Goal: Task Accomplishment & Management: Use online tool/utility

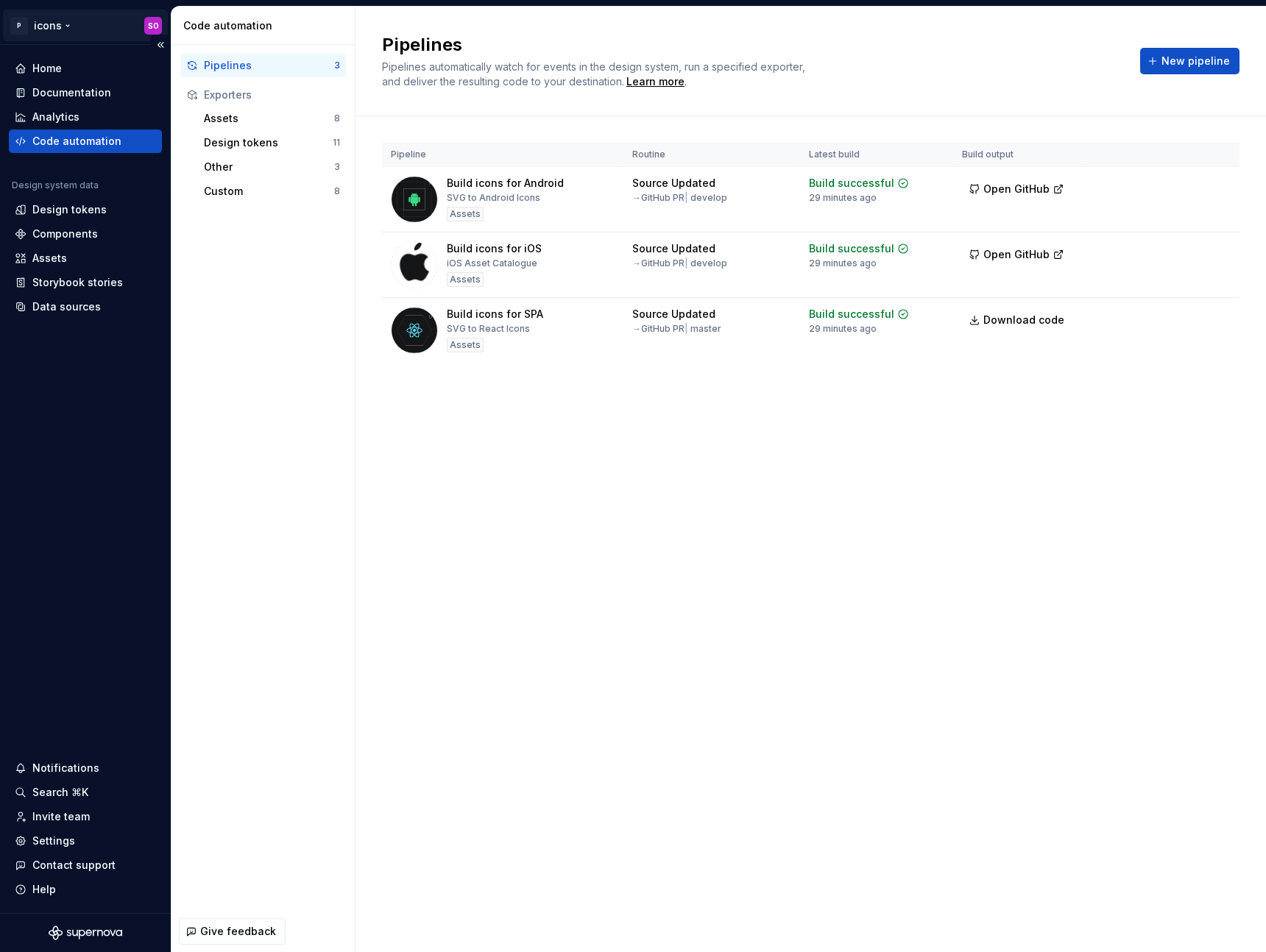
click at [62, 33] on html "P icons SO Home Documentation Analytics Code automation Design system data Desi…" at bounding box center [633, 476] width 1266 height 952
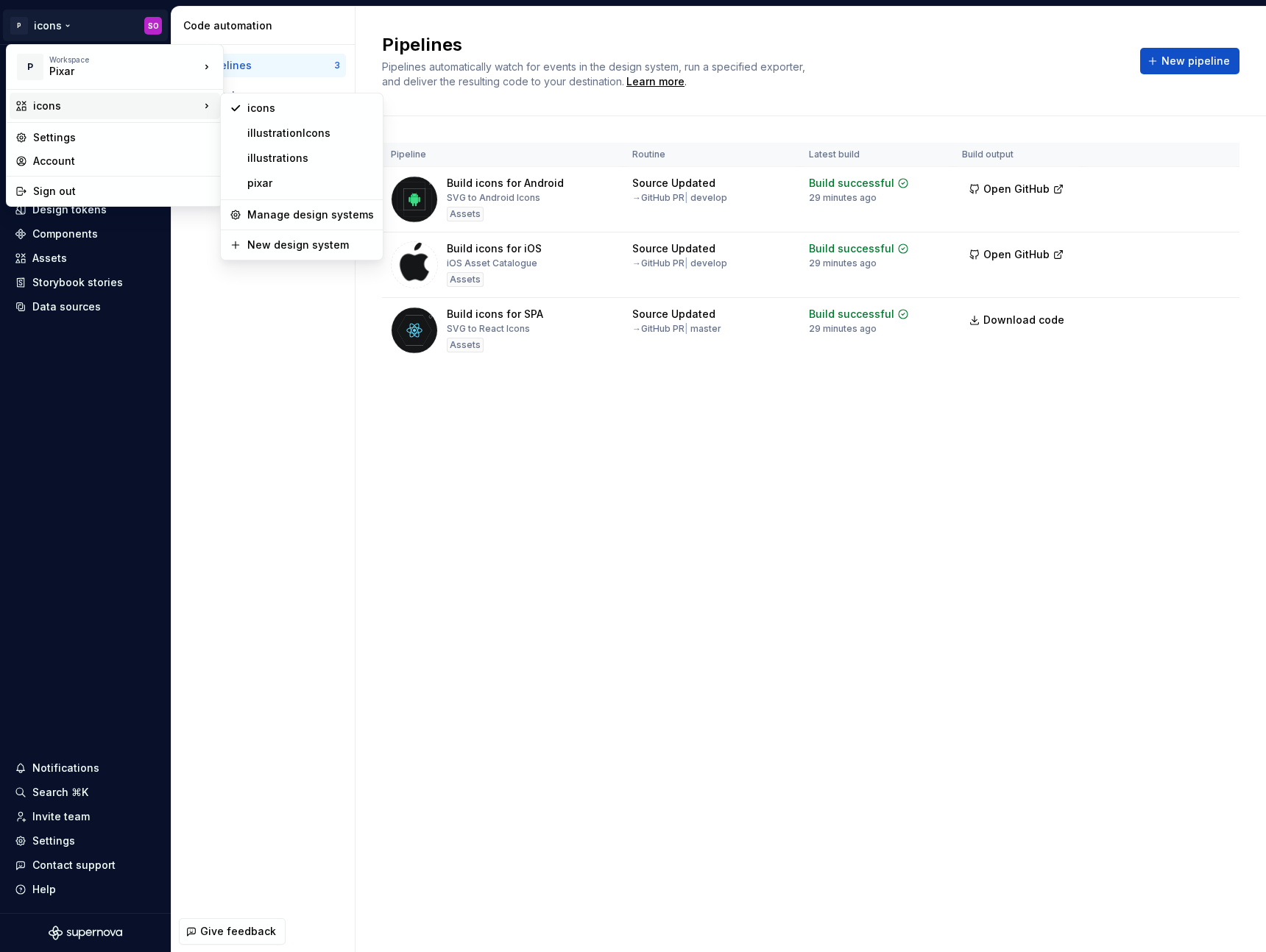
click at [373, 515] on html "P icons SO Home Documentation Analytics Code automation Design system data Desi…" at bounding box center [633, 476] width 1266 height 952
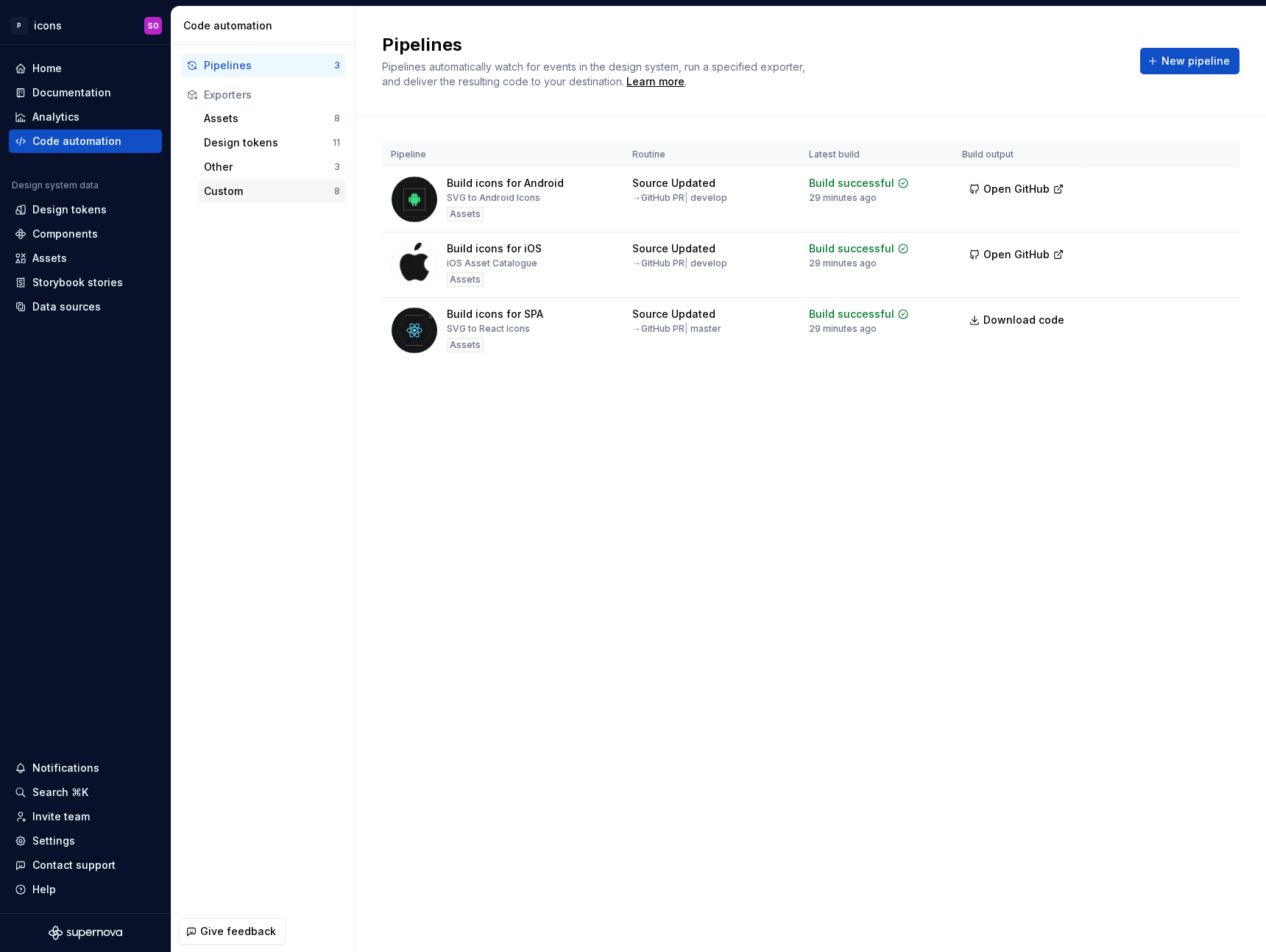
click at [222, 198] on div "Custom" at bounding box center [269, 191] width 130 height 15
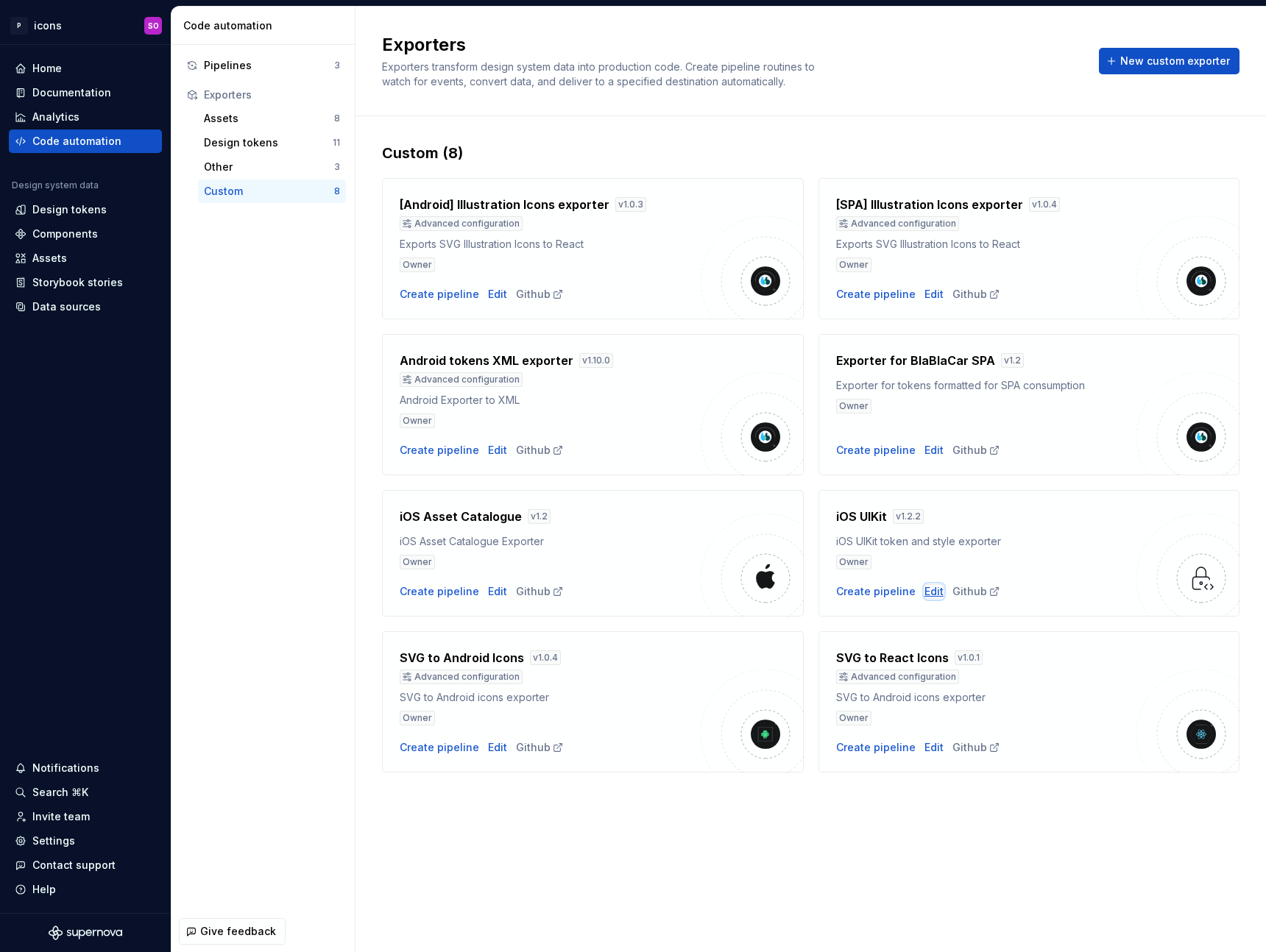
click at [927, 588] on div "Edit" at bounding box center [934, 592] width 19 height 15
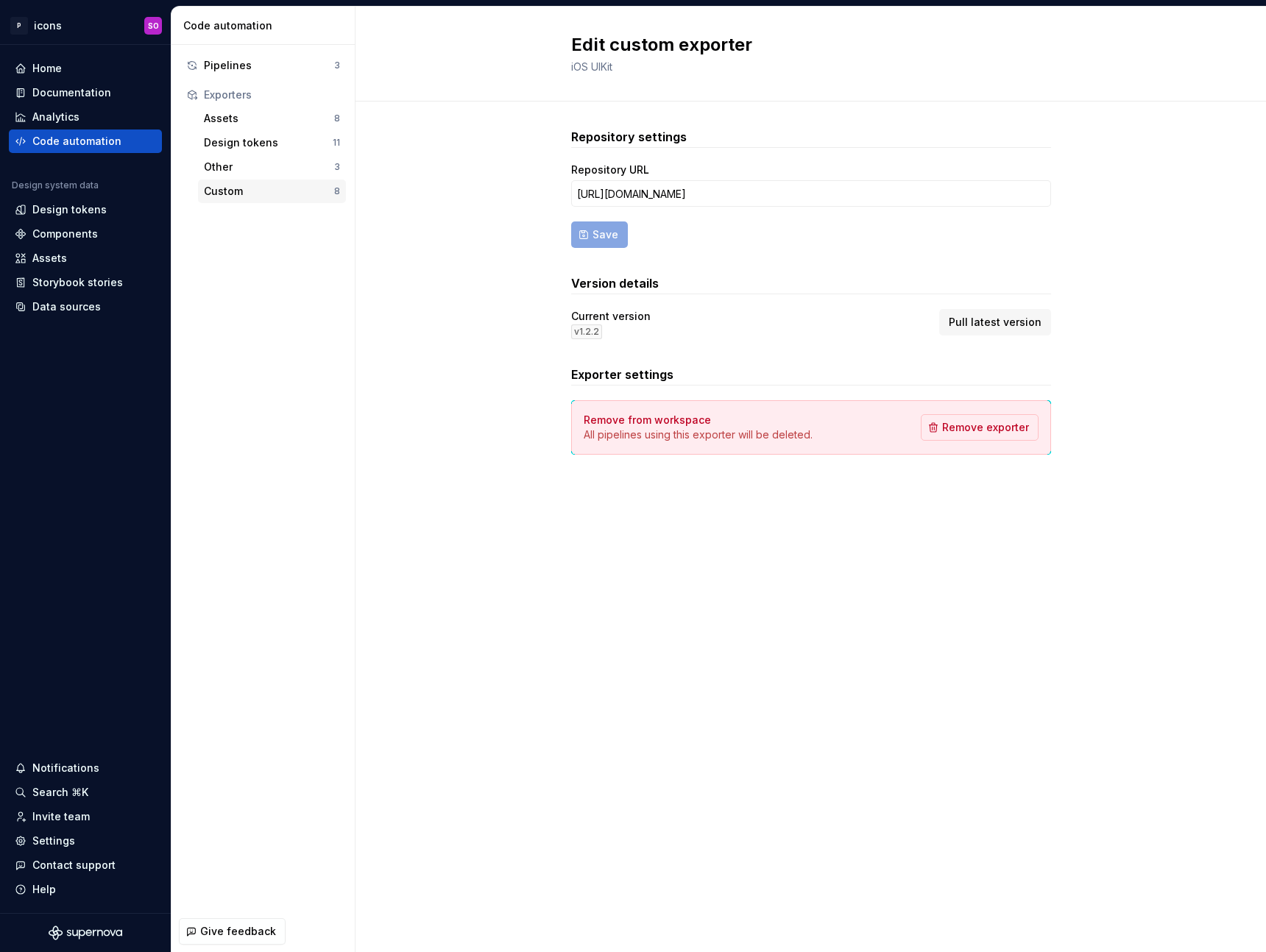
click at [257, 186] on div "Custom" at bounding box center [269, 191] width 130 height 15
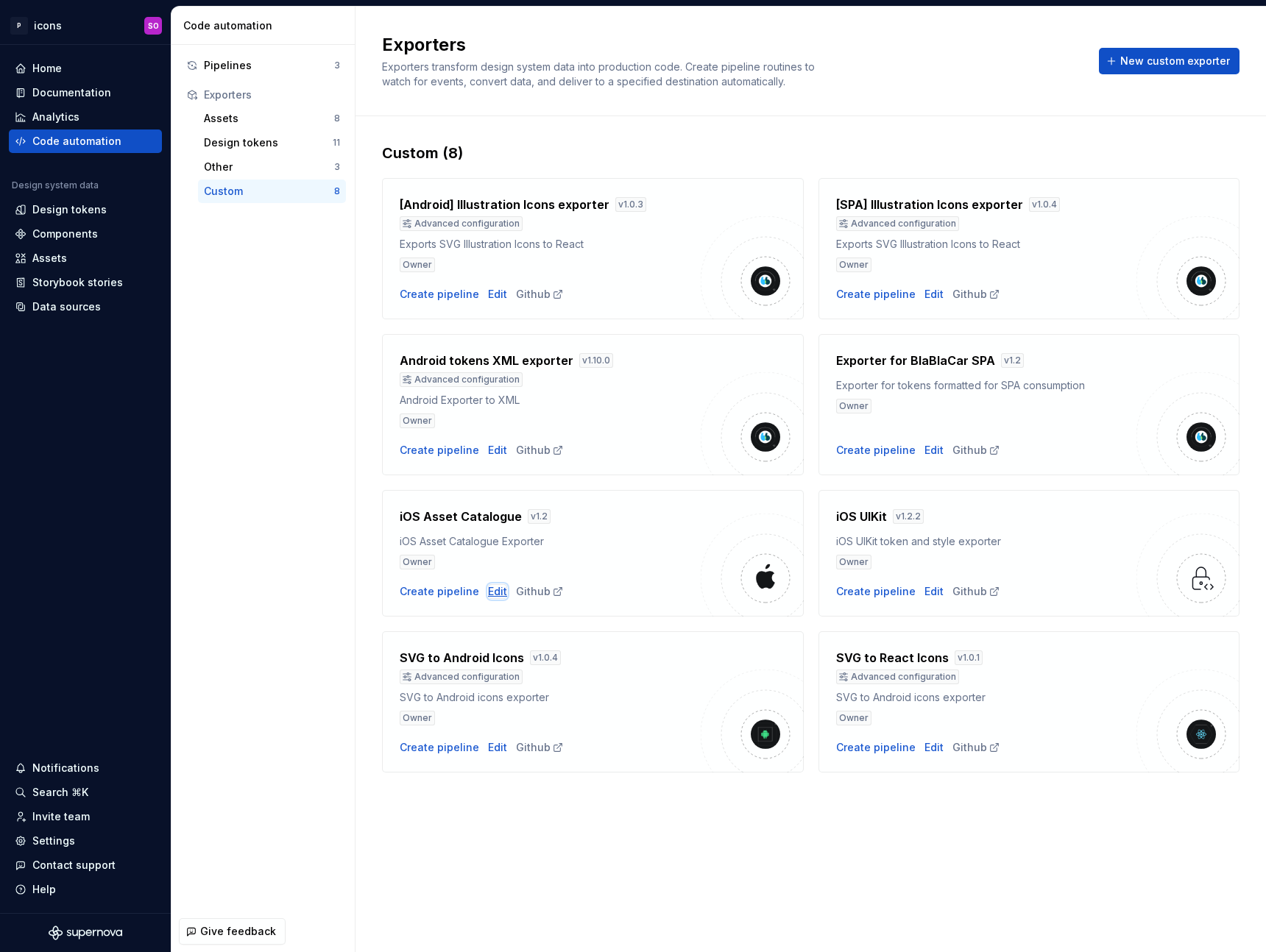
click at [495, 588] on div "Edit" at bounding box center [497, 592] width 19 height 15
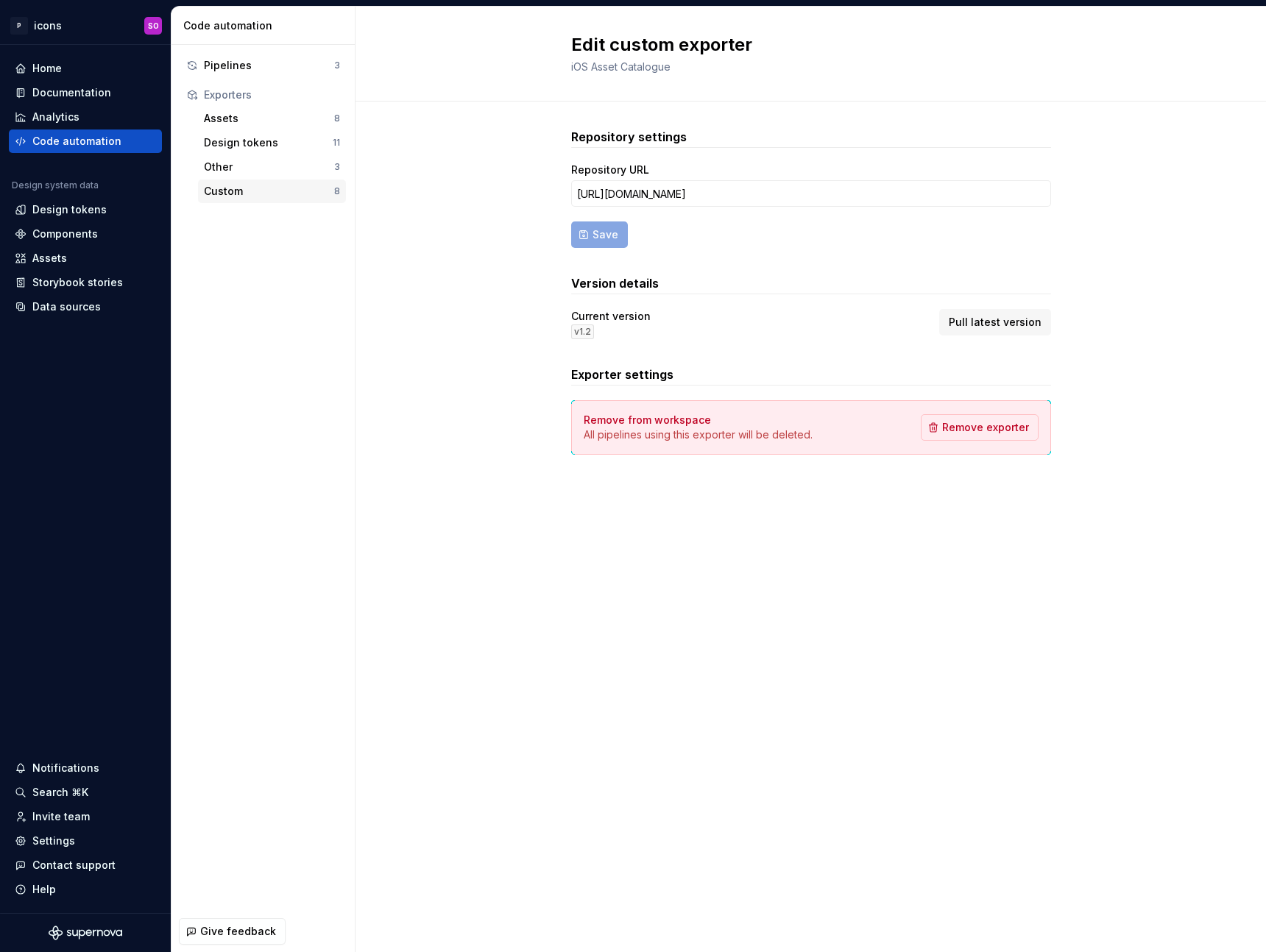
click at [229, 191] on div "Custom" at bounding box center [269, 191] width 130 height 15
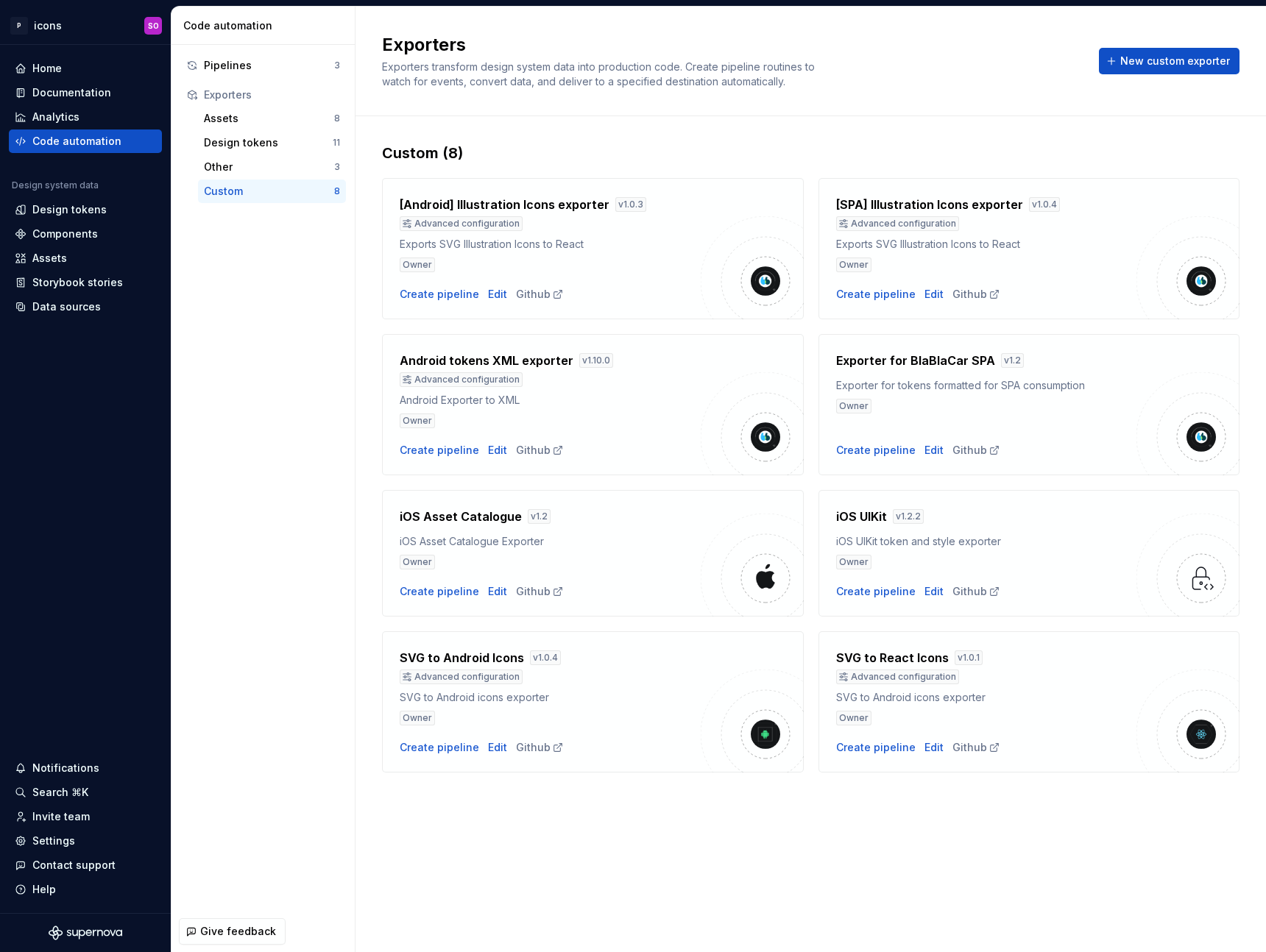
click at [711, 552] on img at bounding box center [752, 565] width 103 height 103
click at [234, 66] on div "Pipelines" at bounding box center [269, 65] width 130 height 15
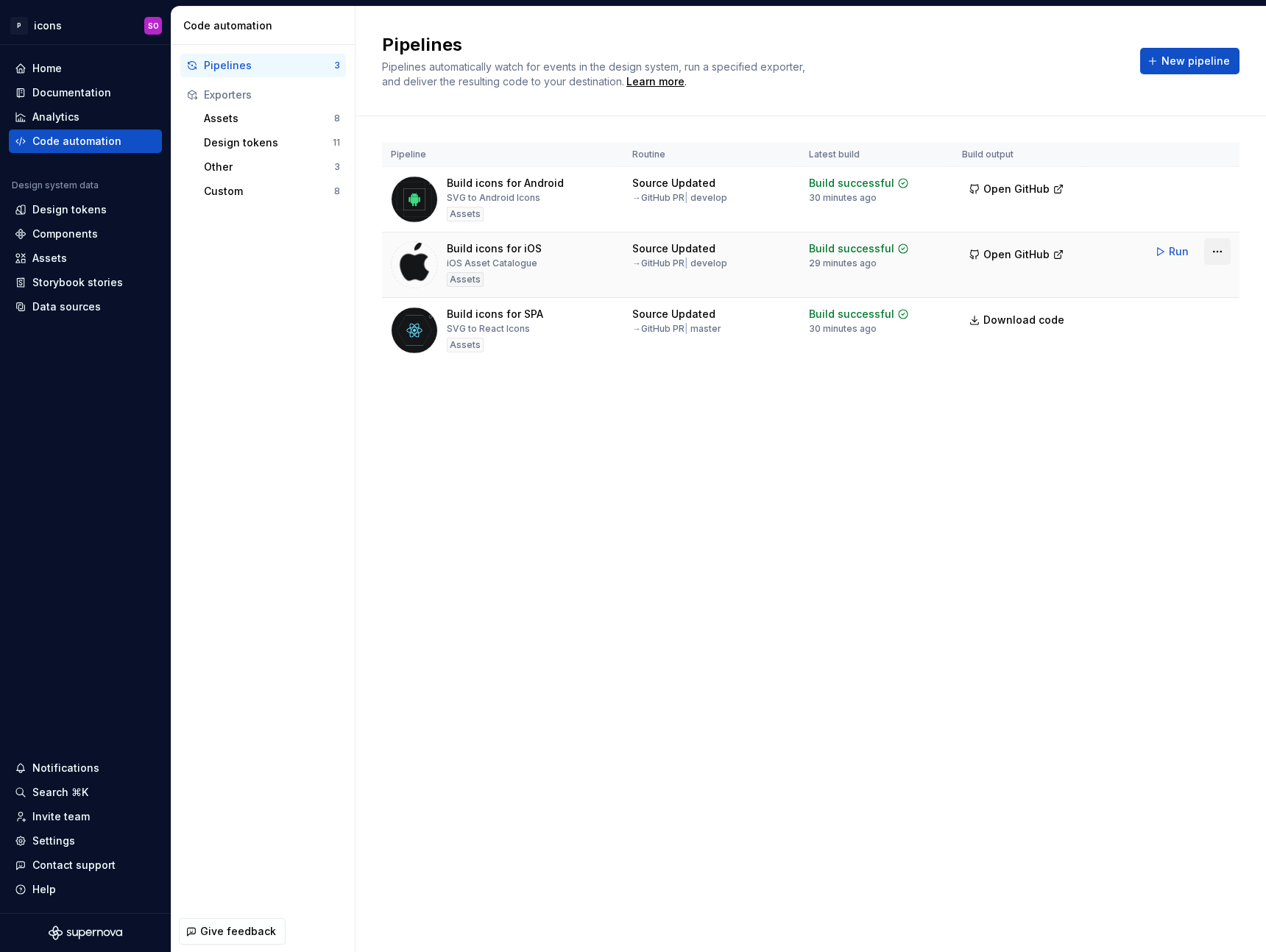
click at [1212, 260] on html "P icons SO Home Documentation Analytics Code automation Design system data Desi…" at bounding box center [633, 476] width 1266 height 952
click at [1158, 291] on div "Edit pipeline" at bounding box center [1190, 284] width 155 height 24
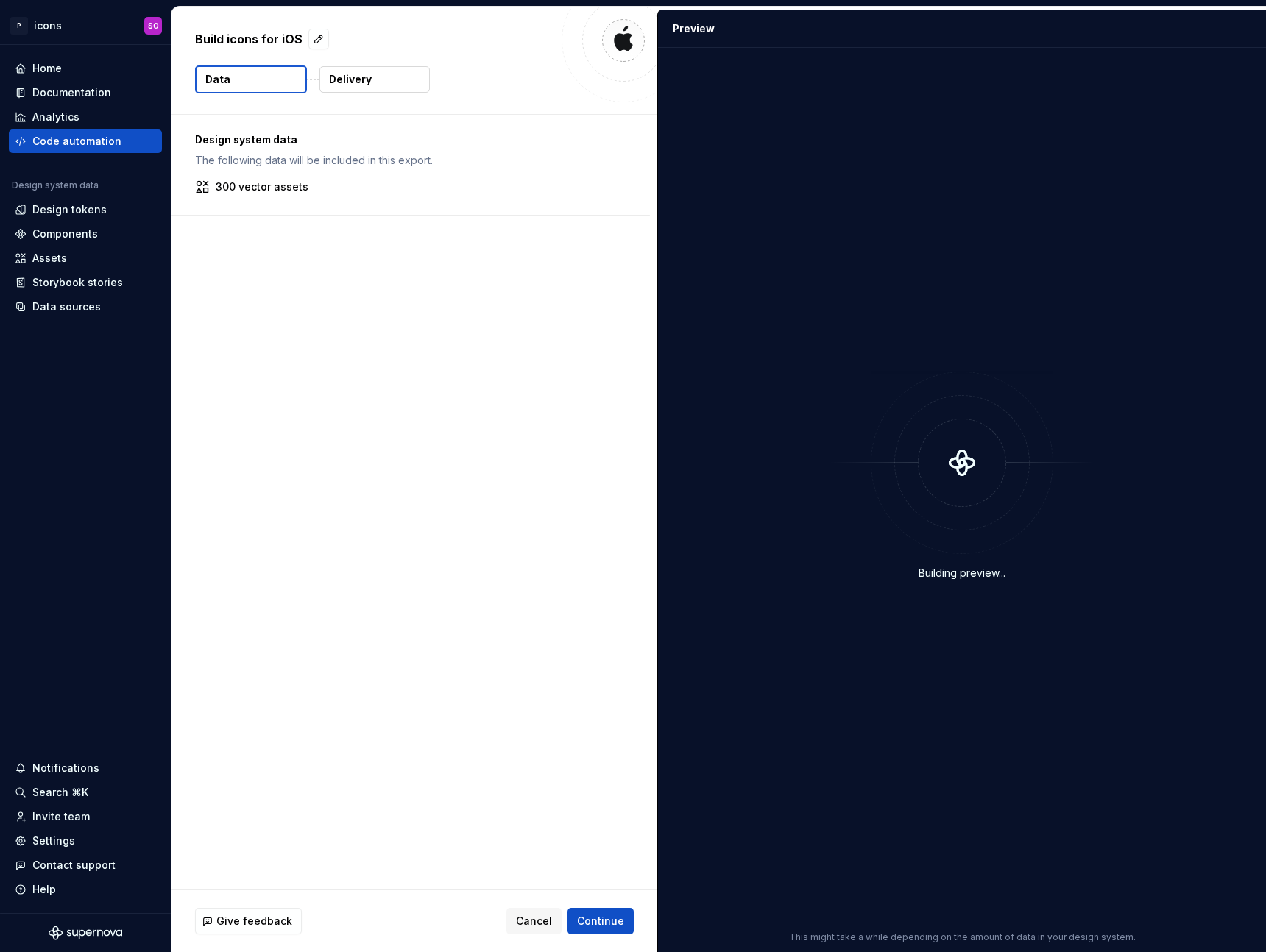
click at [352, 76] on p "Delivery" at bounding box center [350, 80] width 43 height 15
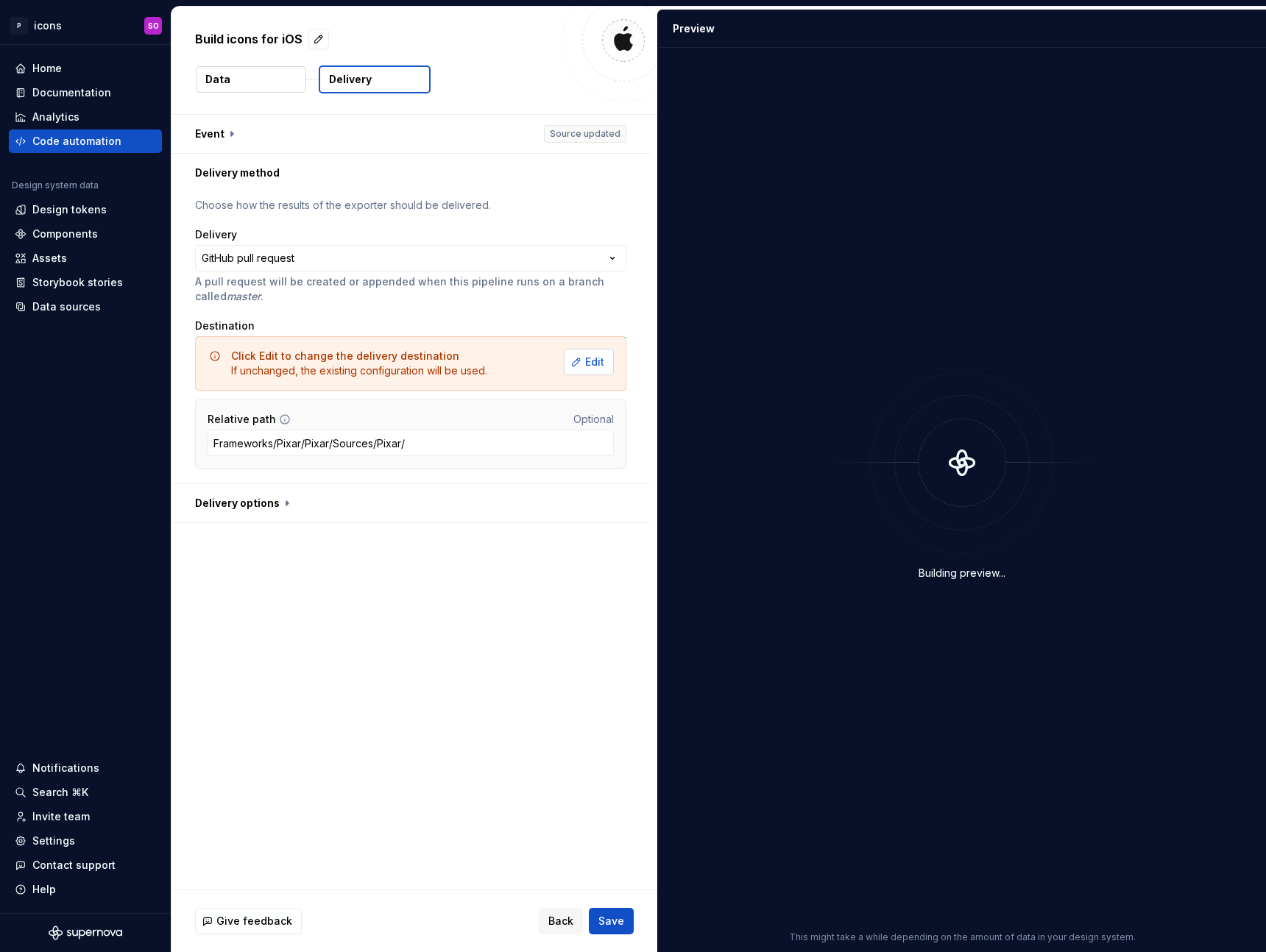
click at [584, 363] on button "Edit" at bounding box center [589, 363] width 50 height 27
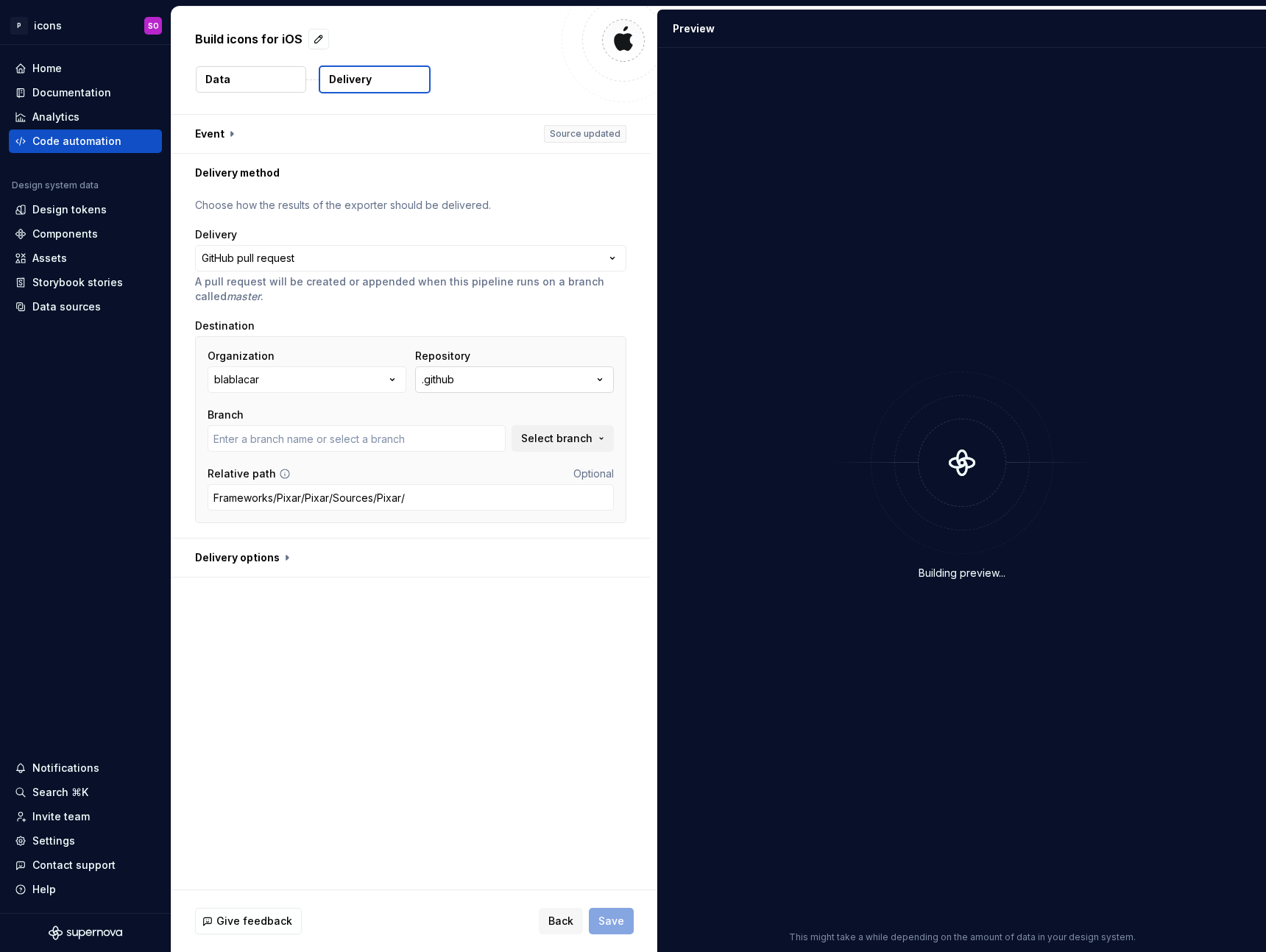
type input "master"
click at [520, 374] on button ".github" at bounding box center [515, 380] width 199 height 27
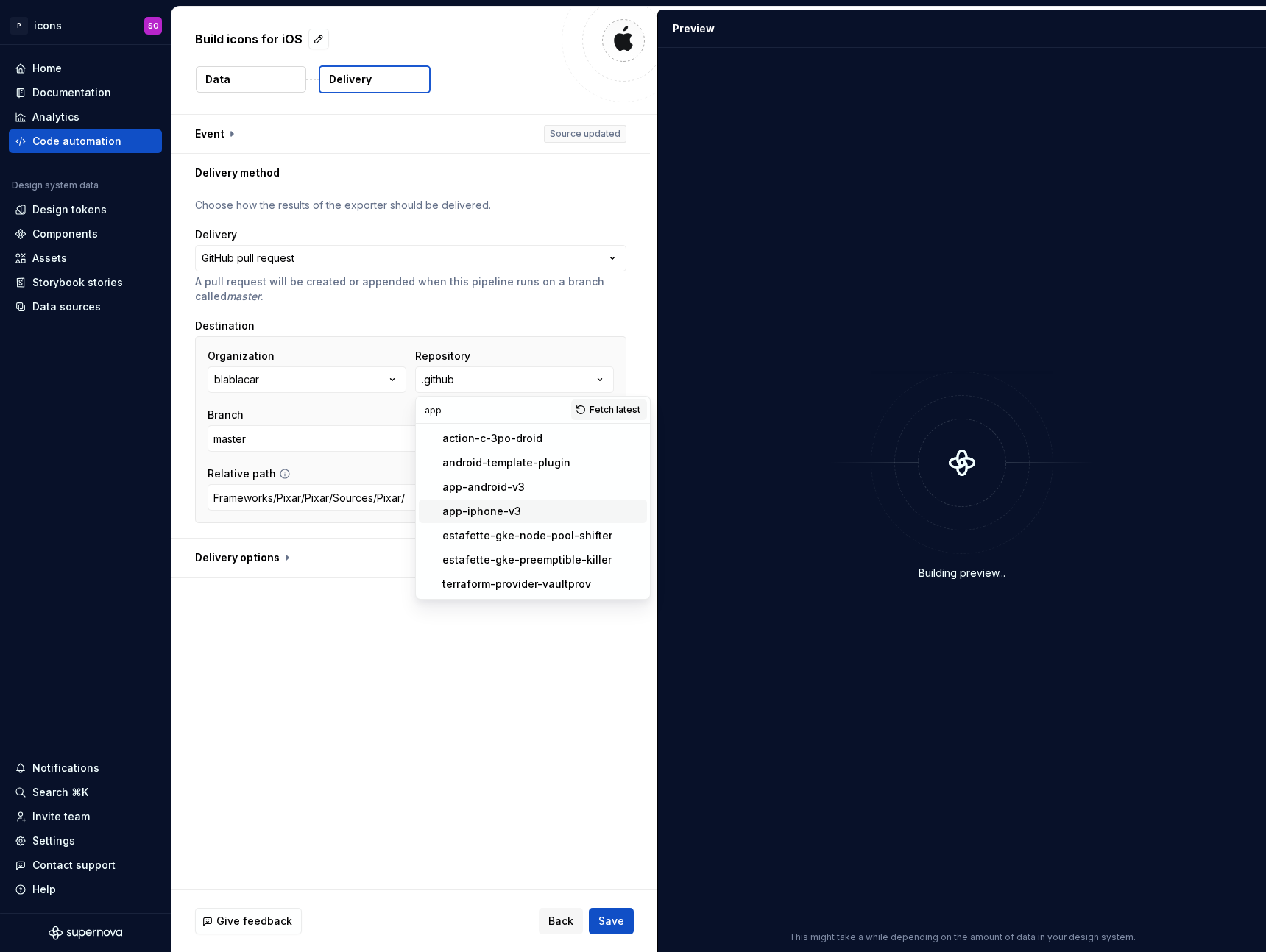
type input "app-"
click at [519, 507] on div "app-iphone-v3" at bounding box center [542, 511] width 199 height 15
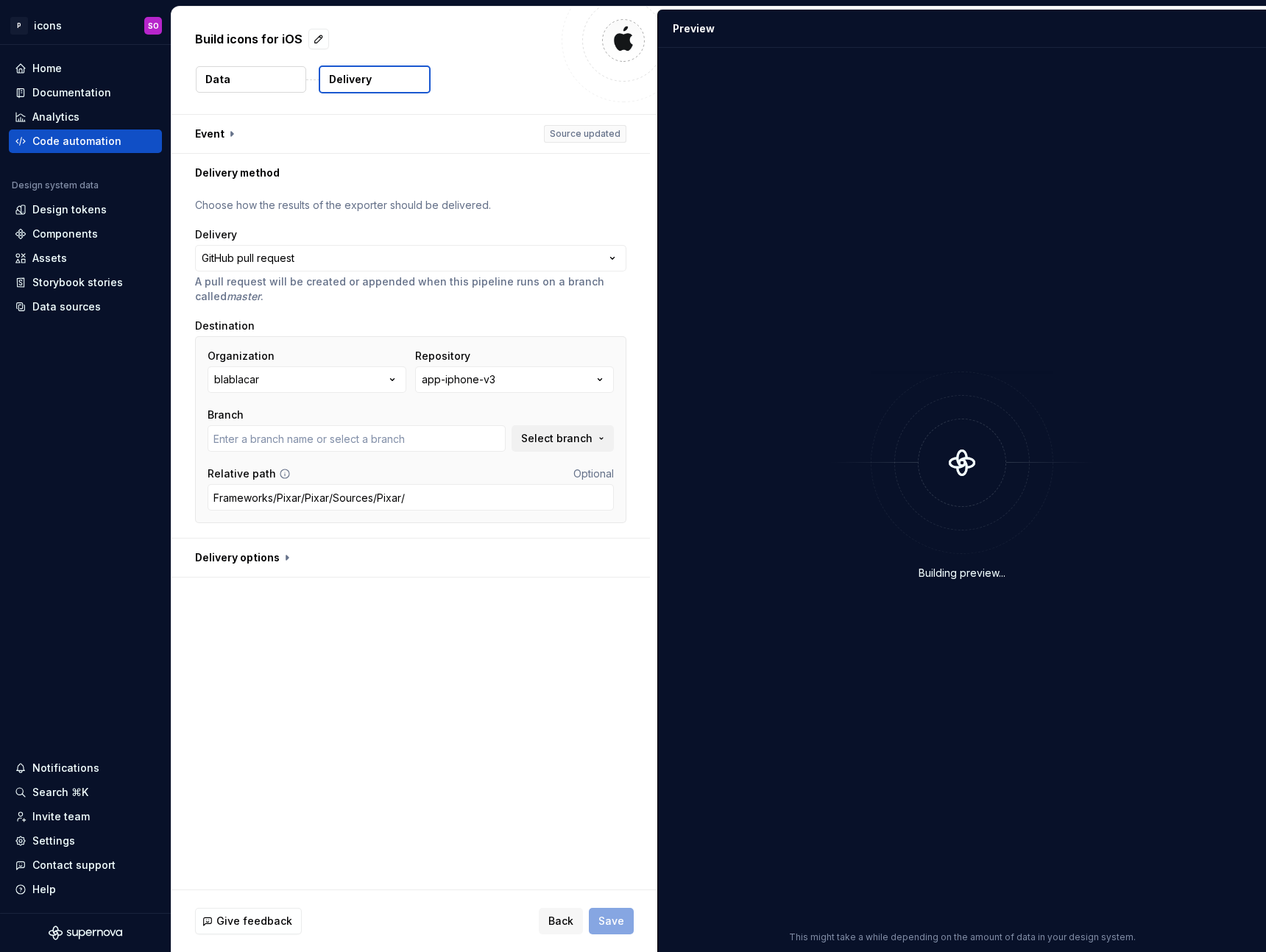
click at [516, 832] on div "**********" at bounding box center [415, 502] width 486 height 775
click at [388, 428] on input "text" at bounding box center [356, 439] width 298 height 27
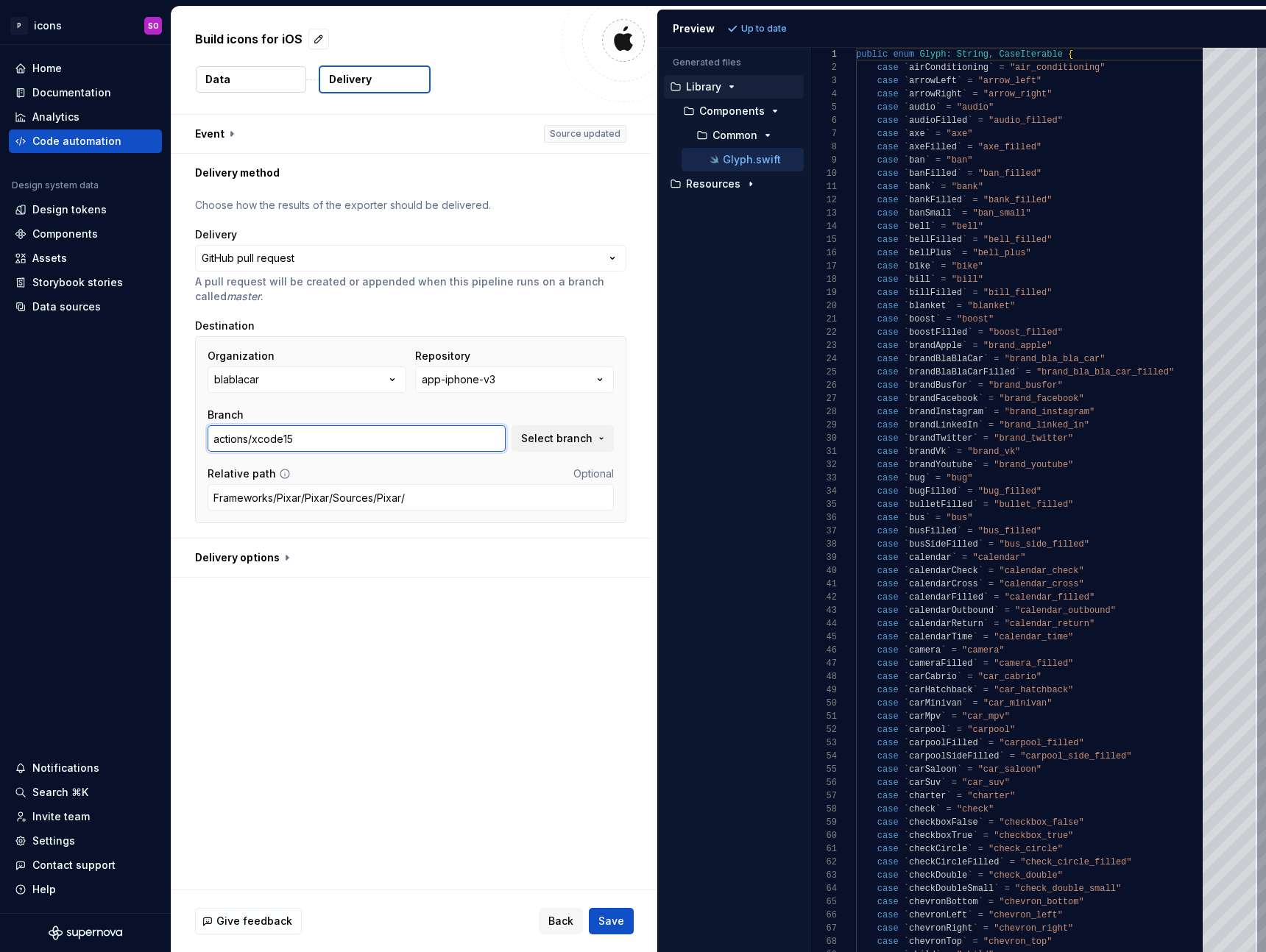
click at [388, 429] on input "actions/xcode15" at bounding box center [356, 439] width 298 height 27
type input "develop"
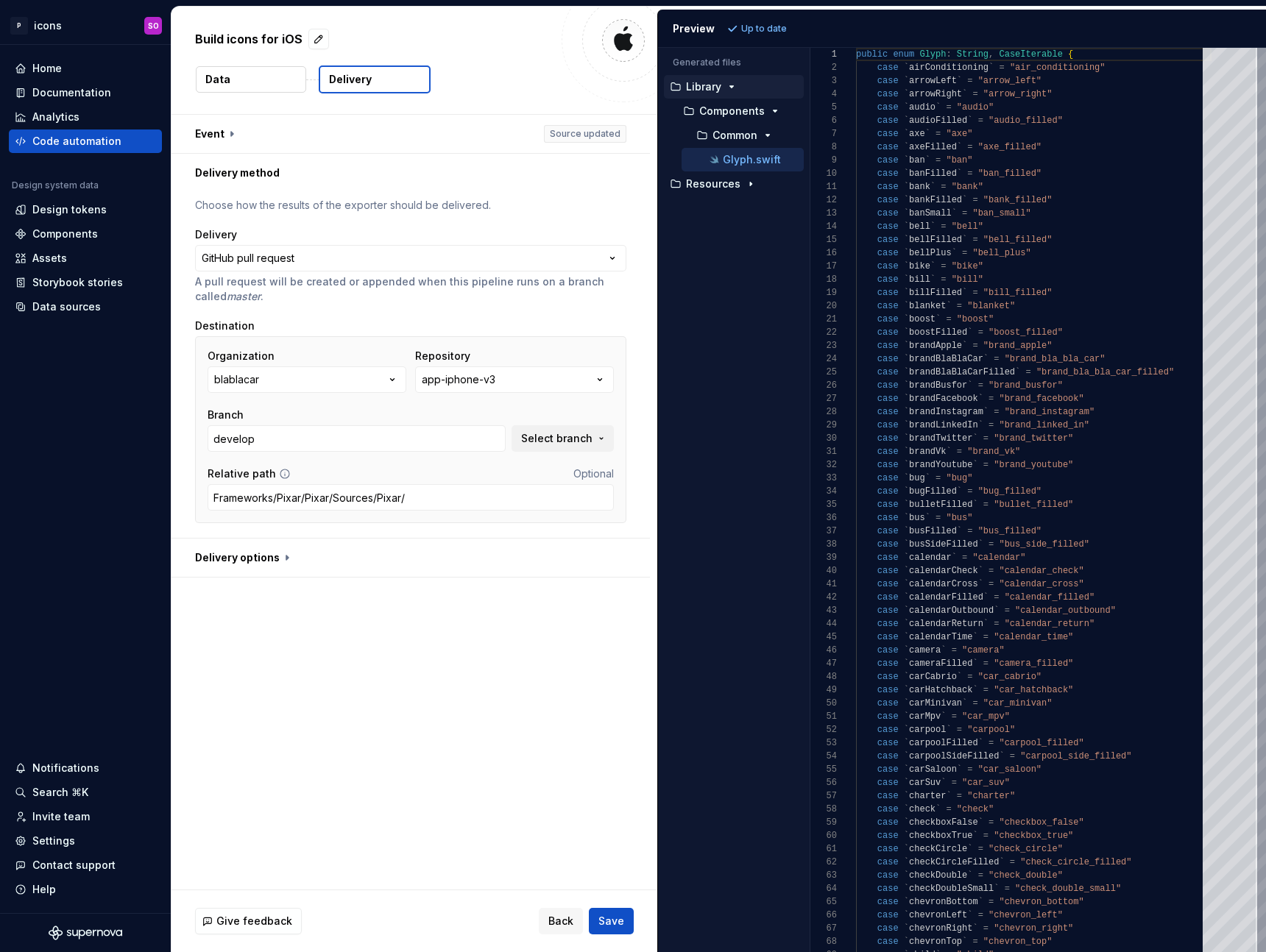
click at [440, 642] on div "**********" at bounding box center [415, 502] width 486 height 775
click at [583, 437] on span "Select branch" at bounding box center [557, 438] width 72 height 15
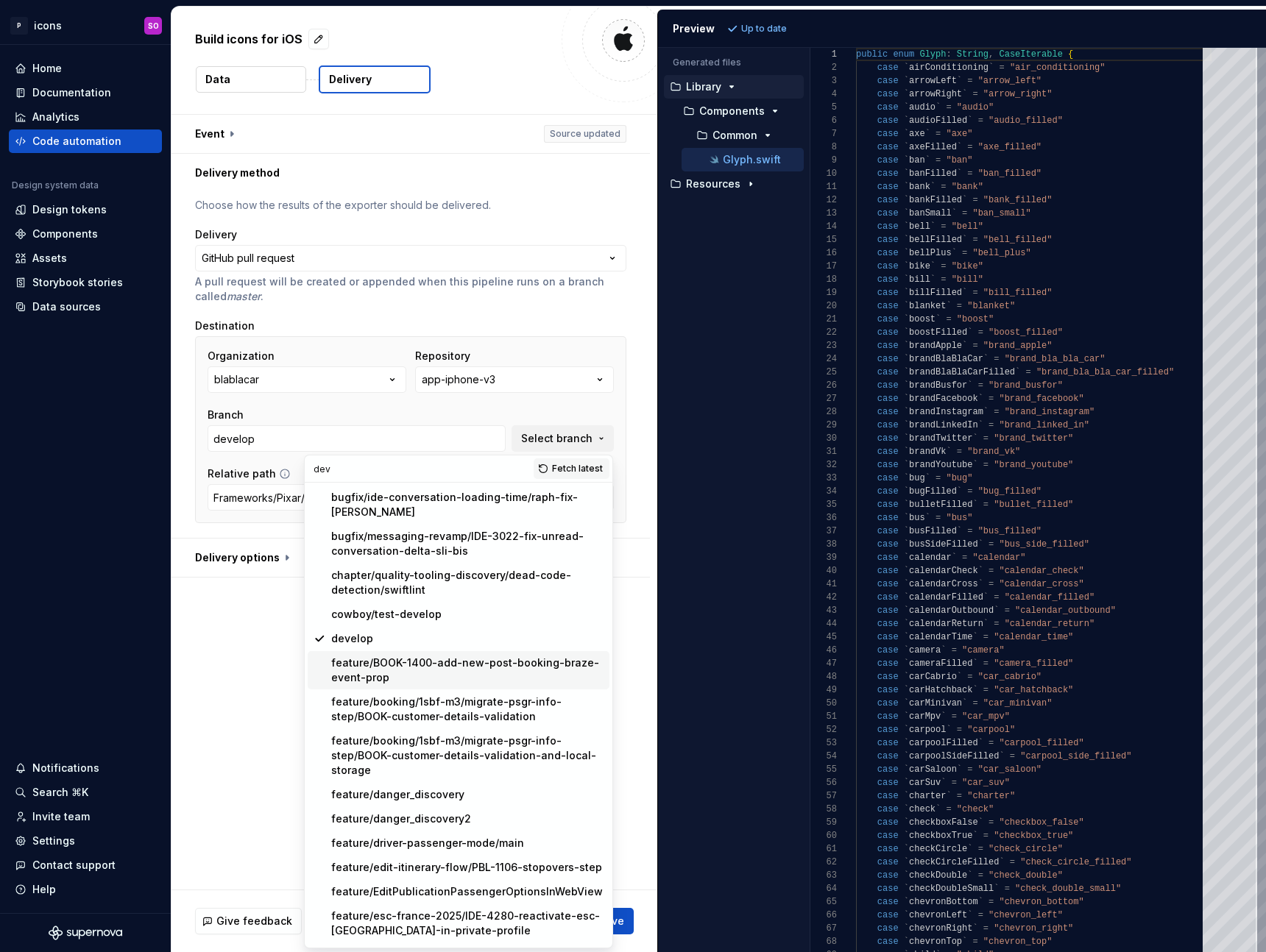
type input "dev"
click at [373, 631] on div "develop" at bounding box center [467, 638] width 273 height 15
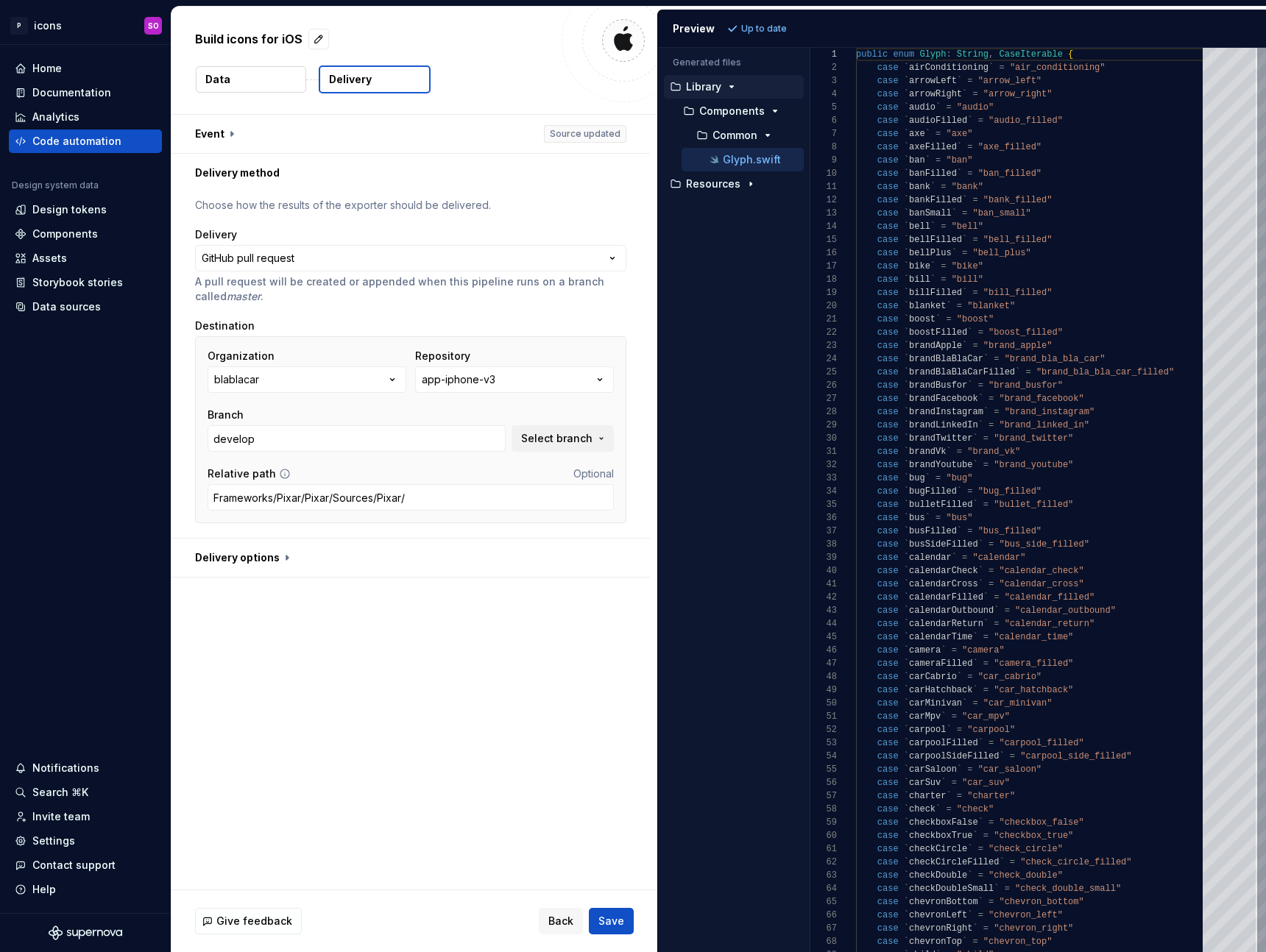
click at [309, 729] on div "**********" at bounding box center [415, 502] width 486 height 775
click at [721, 184] on p "Resources" at bounding box center [713, 184] width 54 height 12
click at [726, 207] on p "Glyphs.xcassets" at bounding box center [741, 208] width 84 height 12
click at [730, 236] on p "Glyphs" at bounding box center [731, 232] width 36 height 12
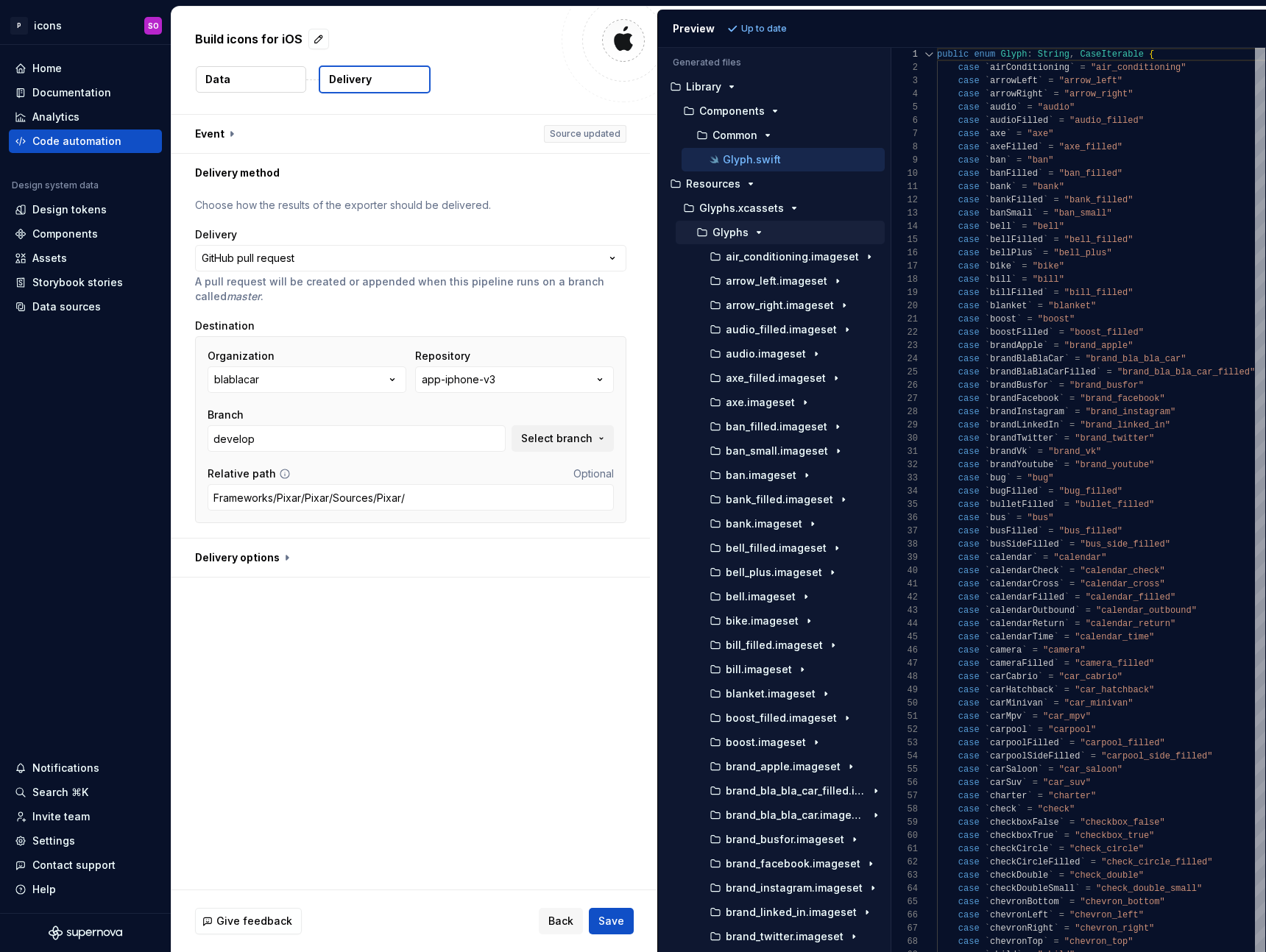
click at [891, 298] on div "Generated files Accessibility guide for tree . Navigate the tree with the arrow…" at bounding box center [962, 500] width 608 height 905
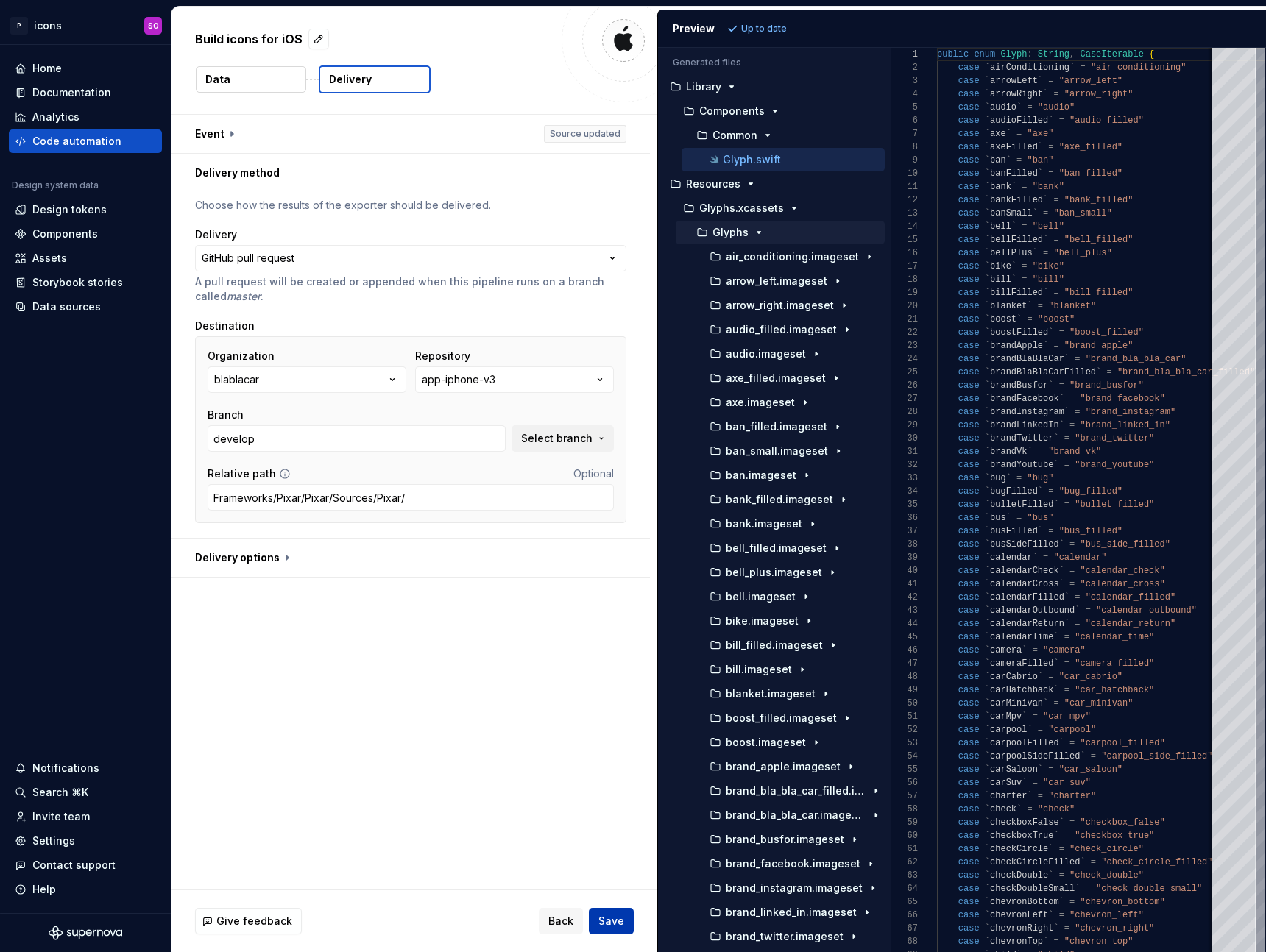
click at [627, 924] on button "Save" at bounding box center [611, 921] width 45 height 27
